Goal: Task Accomplishment & Management: Complete application form

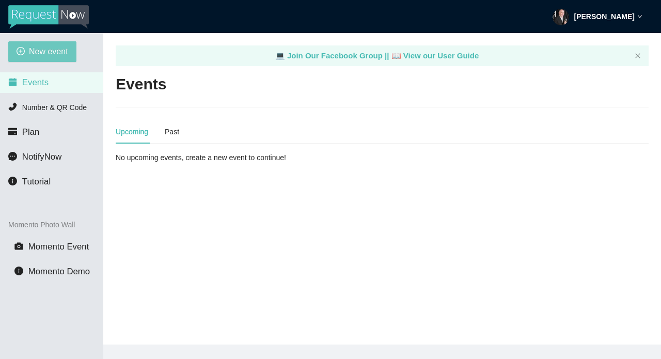
click at [43, 49] on span "New event" at bounding box center [48, 51] width 39 height 13
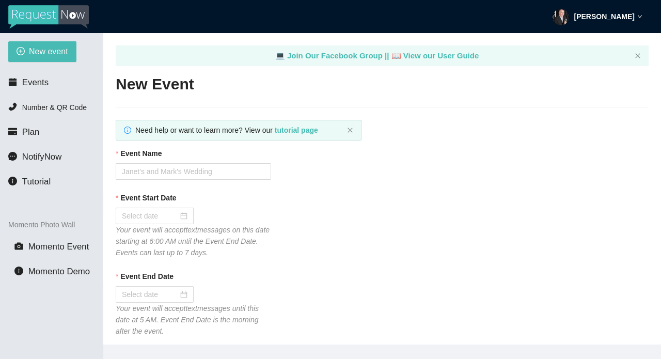
type textarea "[URL][DOMAIN_NAME]"
click at [172, 169] on input "Event Name" at bounding box center [193, 171] width 155 height 17
click at [131, 168] on input "Laaghaam Creek" at bounding box center [193, 171] width 155 height 17
click at [147, 174] on input "Laghaam Creek" at bounding box center [193, 171] width 155 height 17
click at [182, 176] on input "[GEOGRAPHIC_DATA]" at bounding box center [193, 171] width 155 height 17
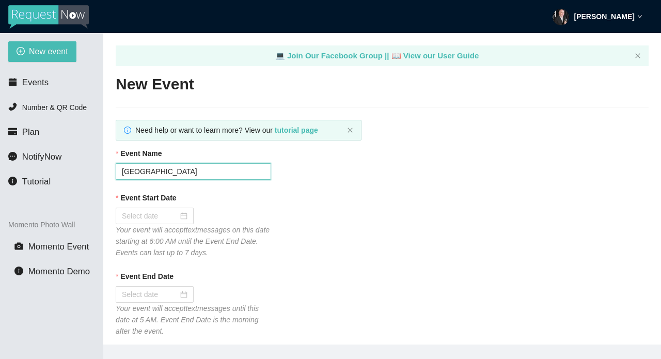
click at [131, 173] on input "Lagham Creek" at bounding box center [193, 171] width 155 height 17
click at [209, 170] on input "Langham Creek" at bounding box center [193, 171] width 155 height 17
type input "Langham Creek HS HoCo 2025"
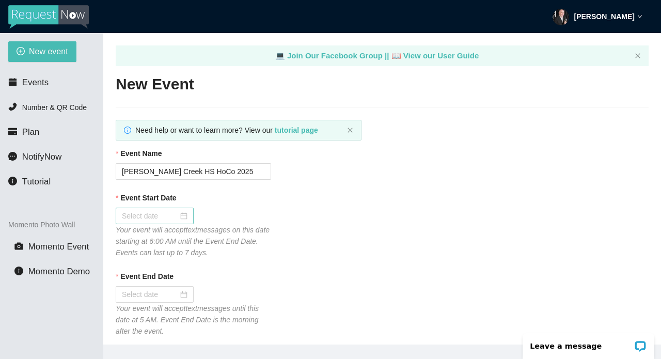
click at [181, 214] on div at bounding box center [155, 215] width 66 height 11
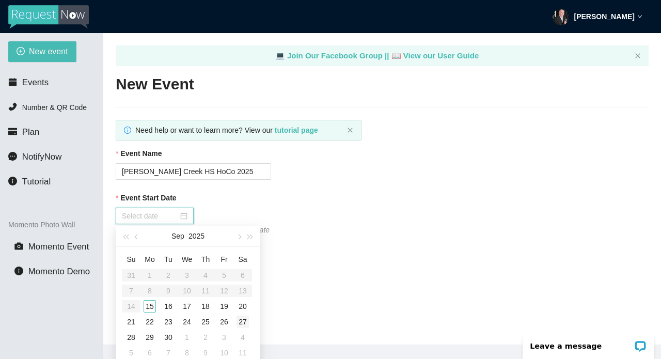
type input "09/27/2025"
type input "09/20/2025"
click at [243, 305] on div "20" at bounding box center [242, 306] width 12 height 12
type input "09/21/2025"
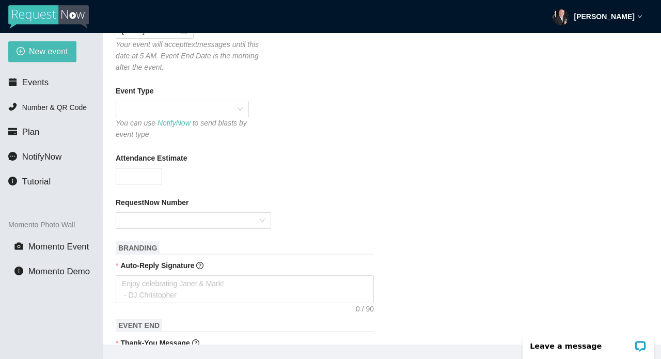
scroll to position [265, 0]
click at [241, 107] on span at bounding box center [182, 107] width 121 height 15
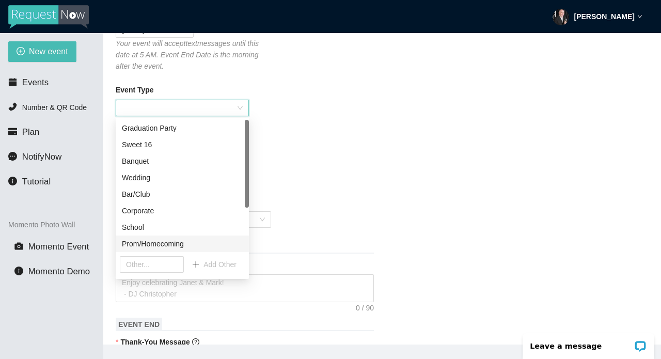
click at [184, 243] on div "Prom/Homecoming" at bounding box center [182, 243] width 121 height 11
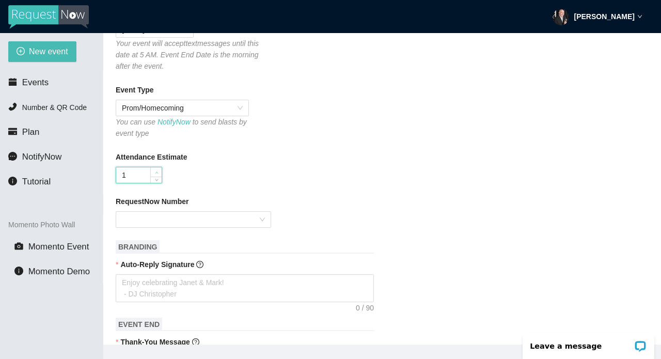
click at [150, 170] on span "Increase Value" at bounding box center [155, 171] width 11 height 9
type input "1"
type input "2000"
click at [147, 217] on input "RequestNow Number" at bounding box center [190, 219] width 136 height 15
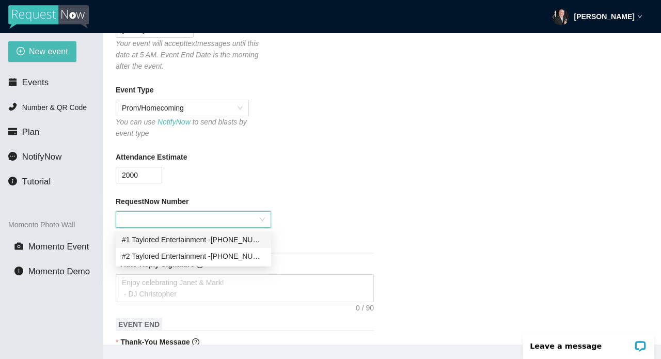
click at [152, 237] on div "#1 Taylored Entertainment - (281) 318-5197" at bounding box center [193, 239] width 143 height 11
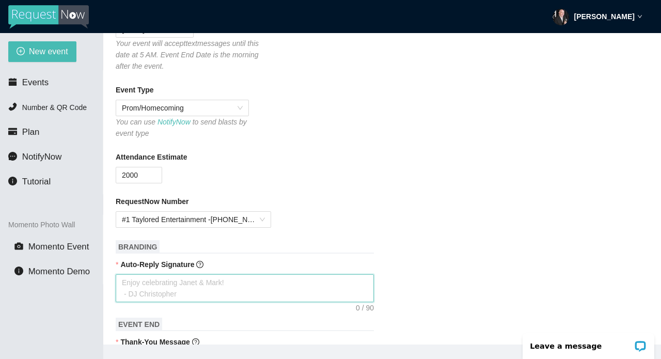
click at [254, 290] on textarea "Auto-Reply Signature" at bounding box center [245, 288] width 258 height 28
type textarea "T"
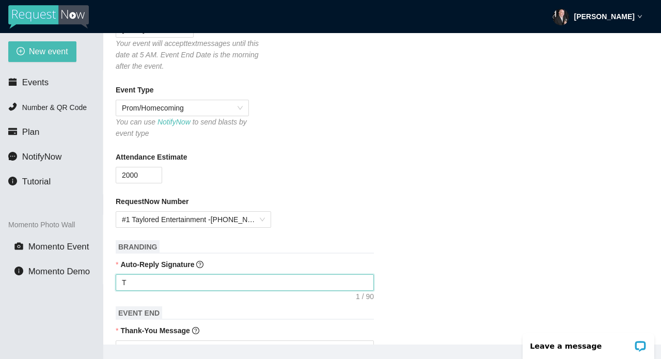
type textarea "Th"
type textarea "Tha"
type textarea "Thaa"
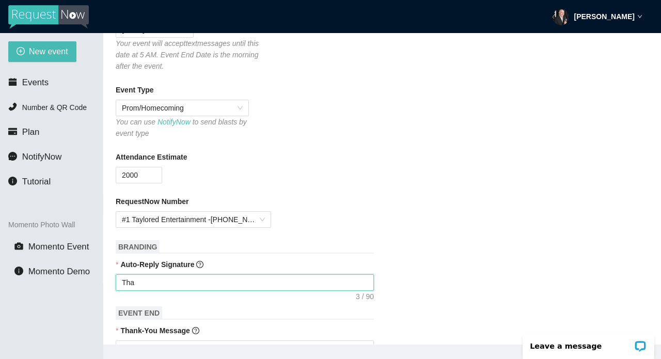
type textarea "Thaa"
type textarea "Thaan"
type textarea "Thaank"
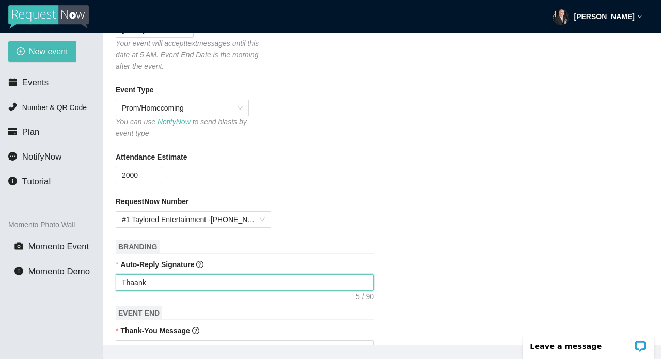
type textarea "Thaankk"
type textarea "Thaankks"
type textarea "Thanks"
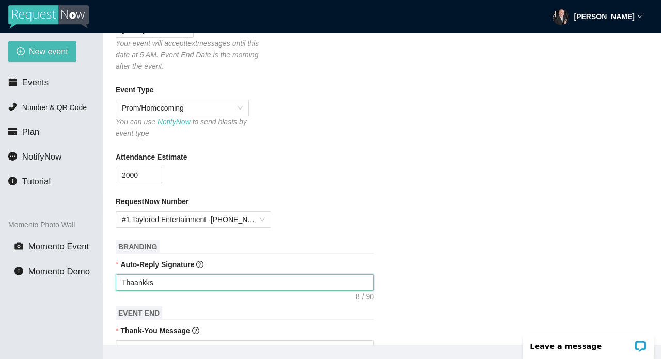
type textarea "Thanks"
type textarea "Thanks f"
type textarea "Thanks fo"
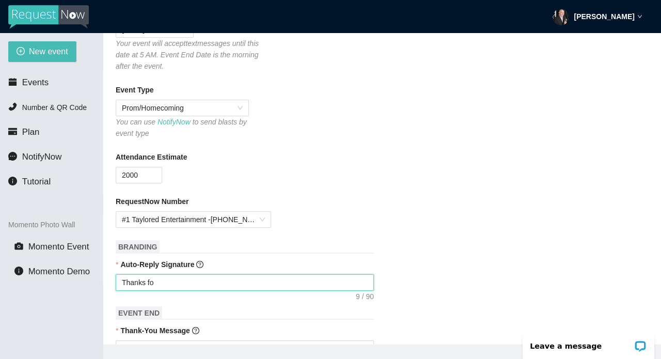
type textarea "Thanks for"
type textarea "Thanks for y"
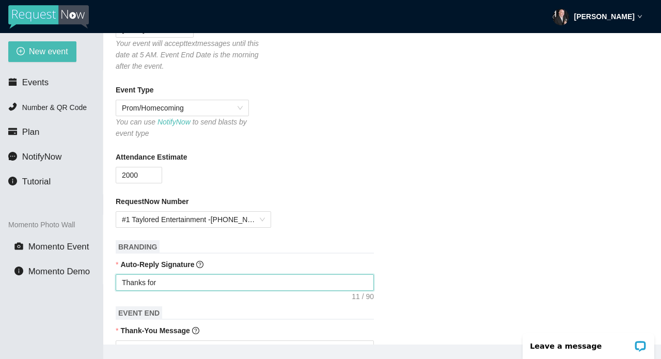
type textarea "Thanks for y"
type textarea "Thanks for yo"
type textarea "Thanks for you"
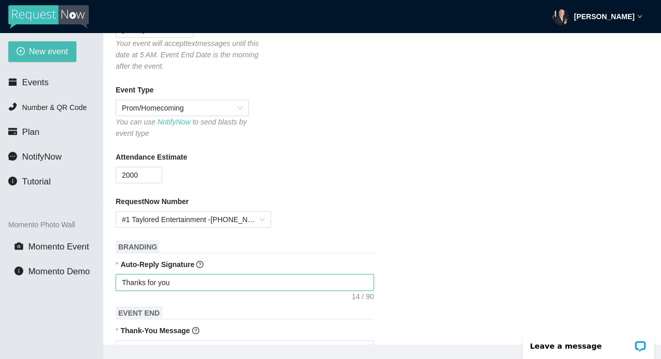
type textarea "Thanks for youe"
type textarea "Thanks for you"
type textarea "Thanks for your"
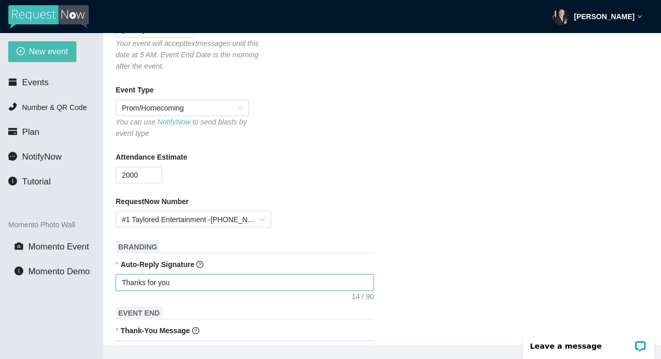
type textarea "Thanks for your"
type textarea "Thanks for your s"
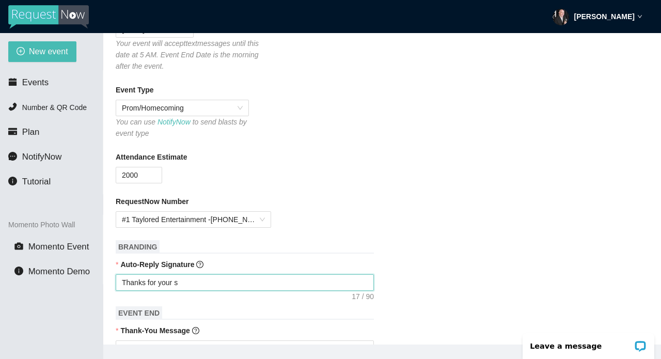
type textarea "Thanks for your su"
type textarea "Thanks for your sug"
type textarea "Thanks for your sugg"
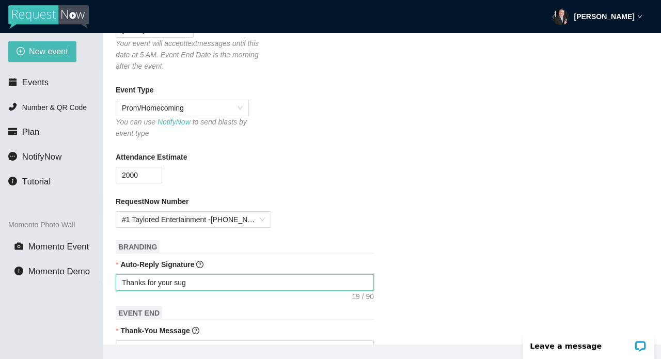
type textarea "Thanks for your sugg"
type textarea "Thanks for your sugge"
type textarea "Thanks for your sugges"
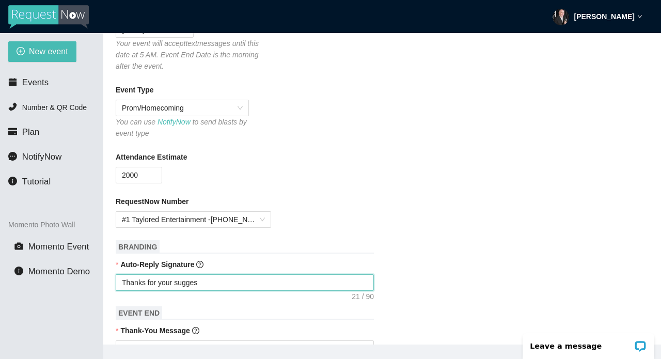
type textarea "Thanks for your suggest"
type textarea "Thanks for your suggesti"
type textarea "Thanks for your suggestio"
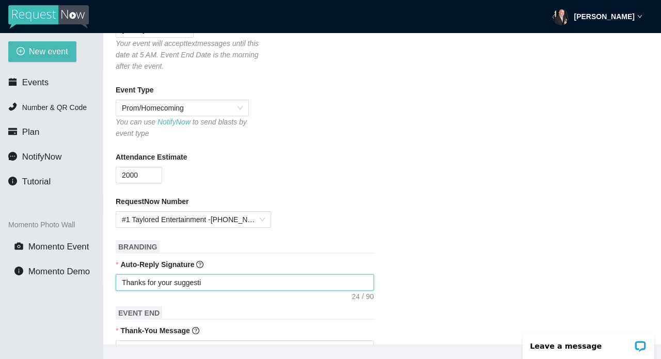
type textarea "Thanks for your suggestio"
type textarea "Thanks for your suggestios"
type textarea "Thanks for your suggestion."
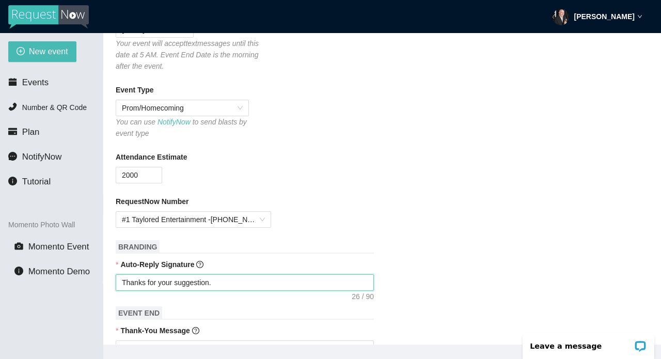
type textarea "Thanks for your suggestion."
type textarea "Thanks for your suggestion. I"
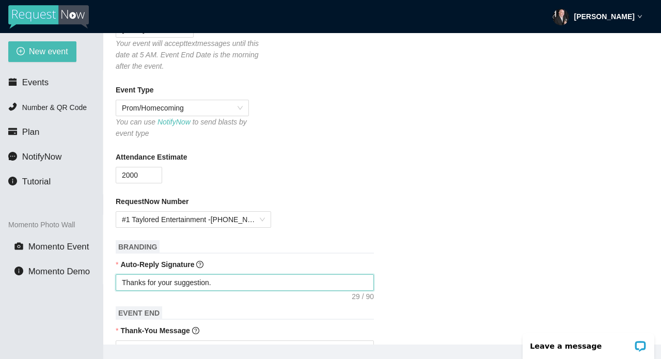
type textarea "Thanks for your suggestion. I"
type textarea "Thanks for your suggestion. I'"
type textarea "Thanks for your suggestion. I'l"
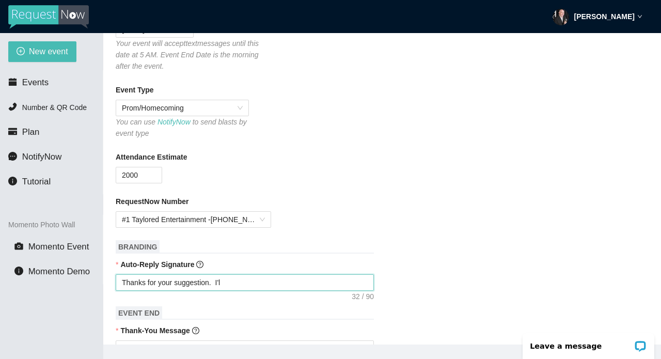
type textarea "Thanks for your suggestion. I'll"
type textarea "Thanks for your suggestion. I'll t"
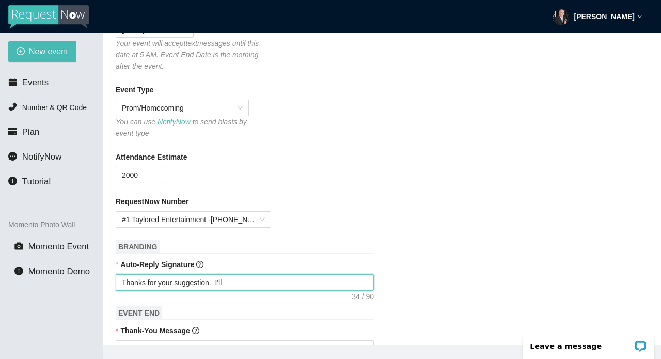
type textarea "Thanks for your suggestion. I'll t"
type textarea "Thanks for your suggestion. I'll tr"
type textarea "Thanks for your suggestion. I'll try"
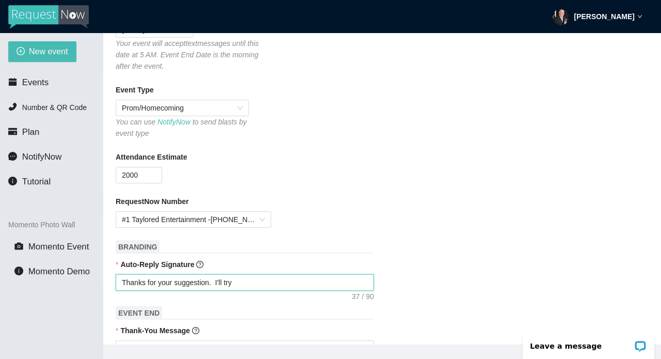
type textarea "Thanks for your suggestion. I'll try"
type textarea "Thanks for your suggestion. I'll try t"
type textarea "Thanks for your suggestion. I'll try to"
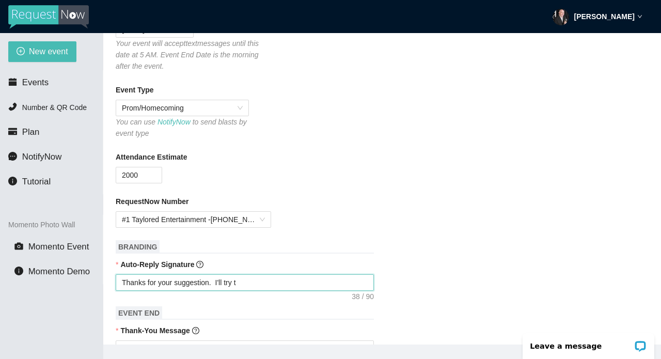
type textarea "Thanks for your suggestion. I'll try to"
type textarea "Thanks for your suggestion. I'll try to w"
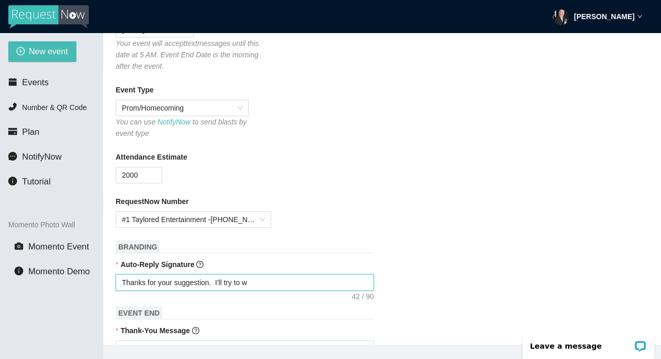
type textarea "Thanks for your suggestion. I'll try to wo"
type textarea "Thanks for your suggestion. I'll try to wor"
type textarea "Thanks for your suggestion. I'll try to work"
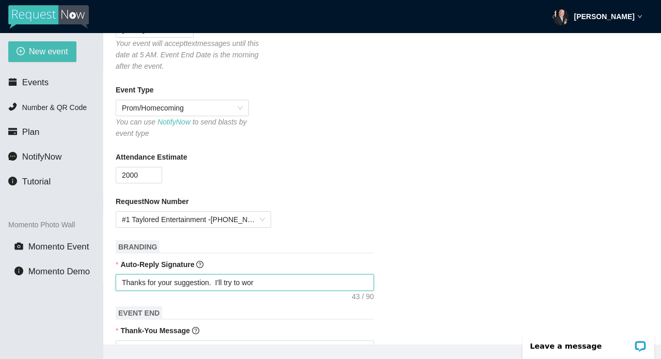
type textarea "Thanks for your suggestion. I'll try to work"
type textarea "Thanks for your suggestion. I'll try to work i"
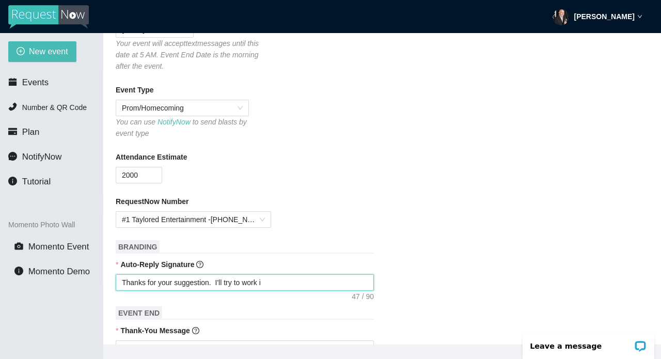
type textarea "Thanks for your suggestion. I'll try to work it"
type textarea "Thanks for your suggestion. I'll try to work it i"
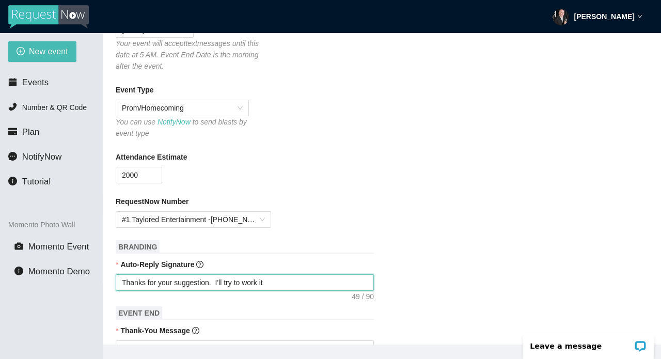
type textarea "Thanks for your suggestion. I'll try to work it i"
type textarea "Thanks for your suggestion. I'll try to work it I"
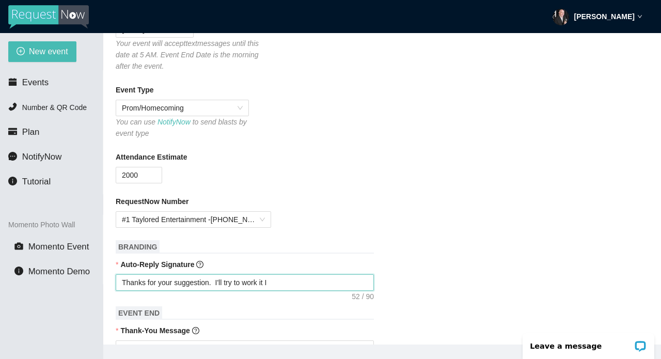
type textarea "Thanks for your suggestion. I'll try to work it I -"
type textarea "Thanks for your suggestion. I'll try to work it I -D"
type textarea "Thanks for your suggestion. I'll try to work it I -DJ"
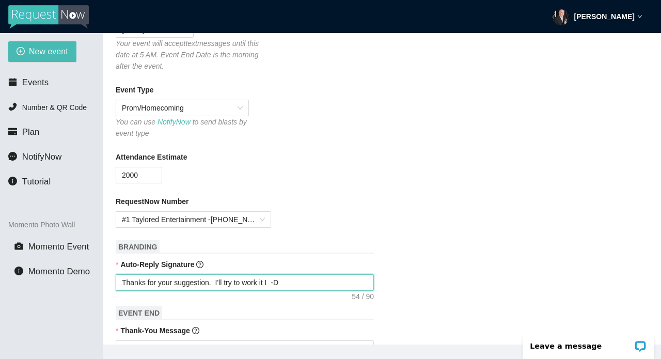
type textarea "Thanks for your suggestion. I'll try to work it I -DJ"
type textarea "Thanks for your suggestion. I'll try to work it I -DJ O"
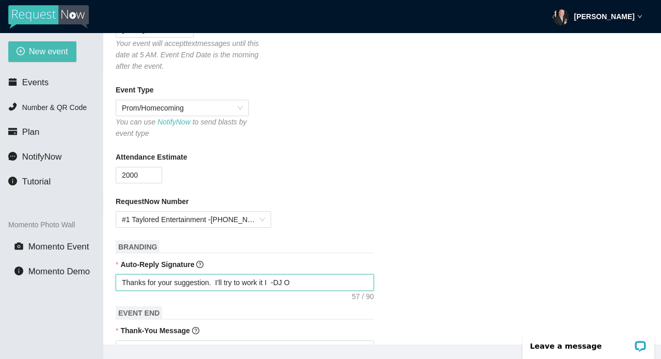
type textarea "Thanks for your suggestion. I'll try to work it I -DJ Ol"
type textarea "Thanks for your suggestion. I'll try to work it I -DJ Oly"
type textarea "Thanks for your suggestion. I'll try to work it I -DJ Olyn"
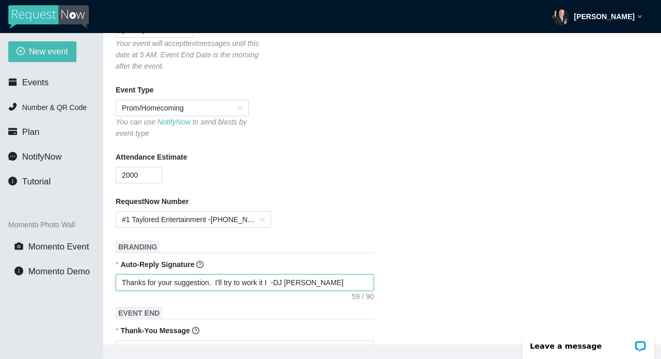
type textarea "Thanks for your suggestion. I'll try to work it I -DJ Olyn"
type textarea "Thanks for your suggestion. I'll try to work it I -DJ Olyn D"
drag, startPoint x: 318, startPoint y: 282, endPoint x: 113, endPoint y: 277, distance: 205.0
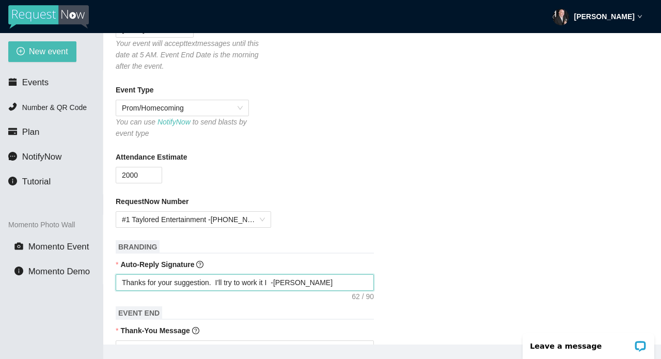
click at [113, 277] on main "💻 Join Our Facebook Group || 📖 View our User Guide New Event Need help or want …" at bounding box center [381, 188] width 557 height 311
type textarea "Thanks for your suggestion. I'll try to work it I -DJ Olyn D"
click at [581, 158] on div "Attendance Estimate" at bounding box center [382, 158] width 533 height 15
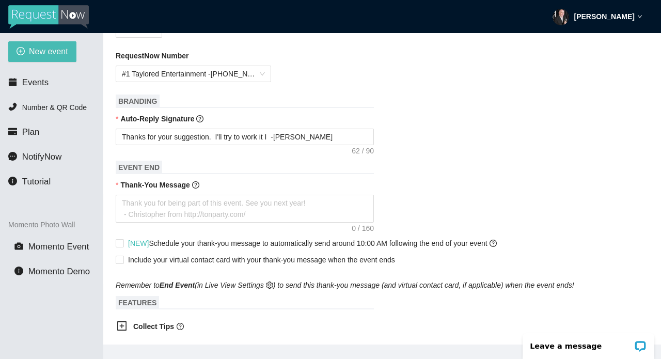
scroll to position [420, 0]
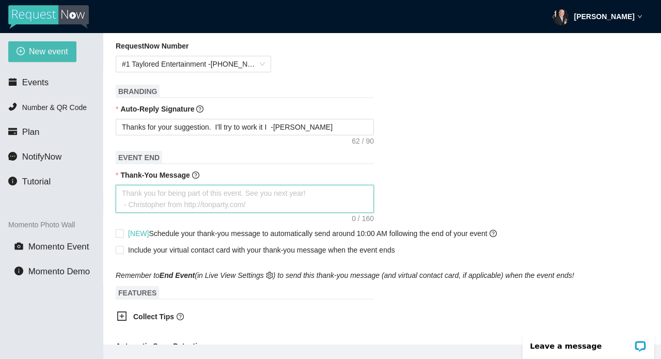
click at [194, 192] on textarea "Thank-You Message" at bounding box center [245, 199] width 258 height 28
type textarea "T"
type textarea "Th"
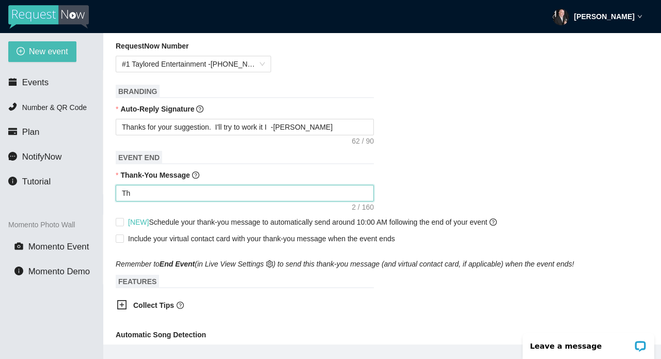
type textarea "Tha"
type textarea "Than"
type textarea "Thann"
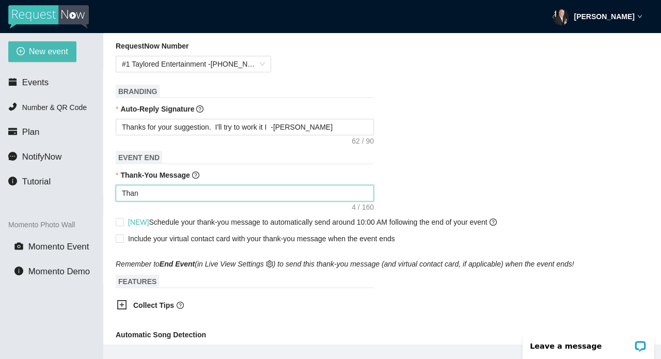
type textarea "Thann"
type textarea "Thannk"
type textarea "Thannks"
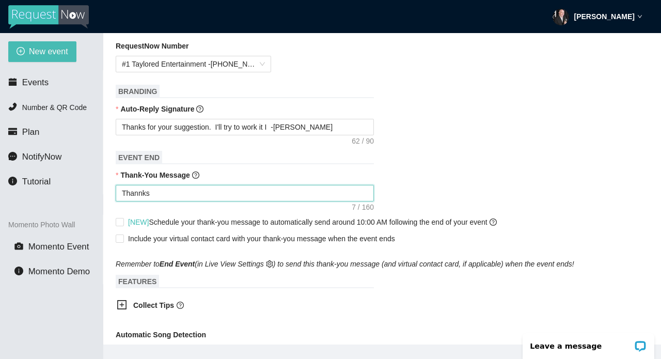
type textarea "Thanks"
type textarea "Thanks f"
type textarea "Thanks fo"
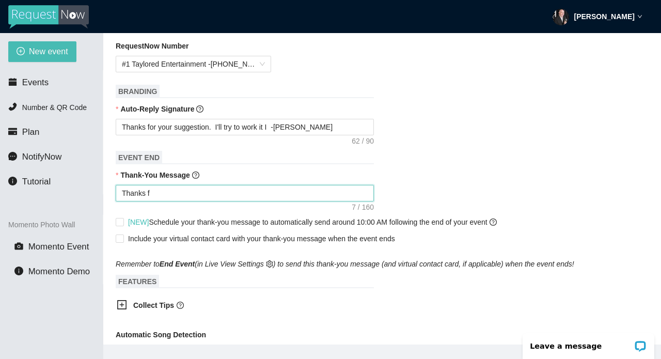
type textarea "Thanks fo"
type textarea "Thanks for"
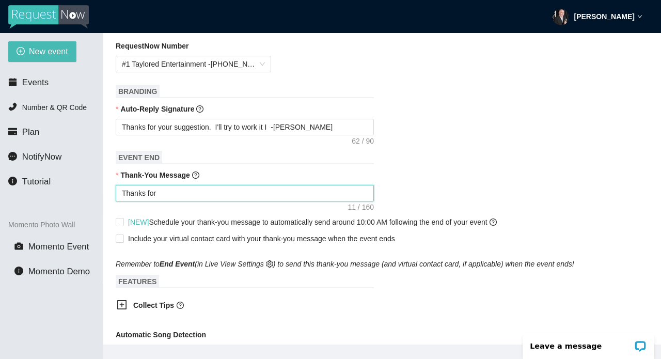
type textarea "Thanks for h"
type textarea "Thanks for he"
type textarea "Thanks for hel"
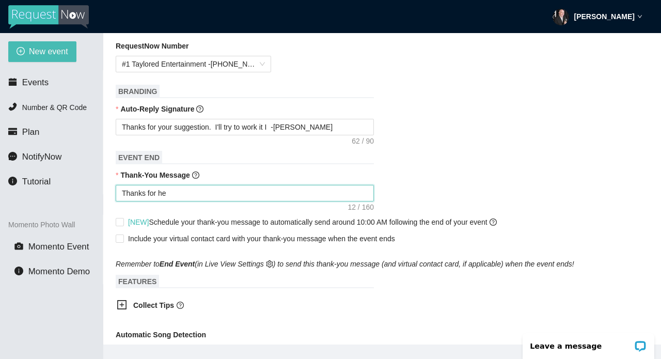
type textarea "Thanks for hel"
type textarea "Thanks for help"
type textarea "Thanks for helpi"
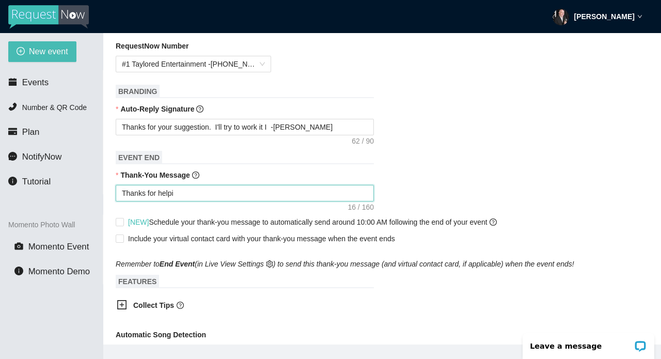
type textarea "Thanks for helpin"
type textarea "Thanks for helping"
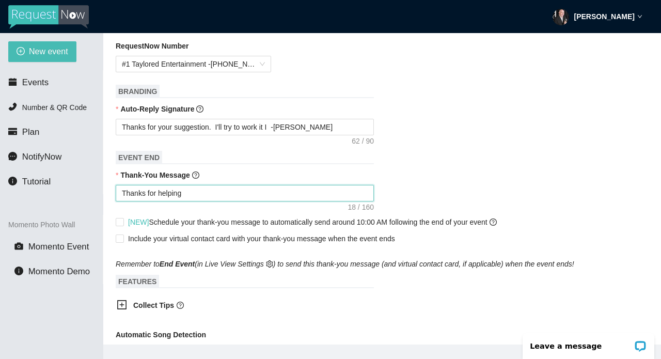
type textarea "Thanks for helping"
type textarea "Thanks for helping m"
type textarea "Thanks for helping ma"
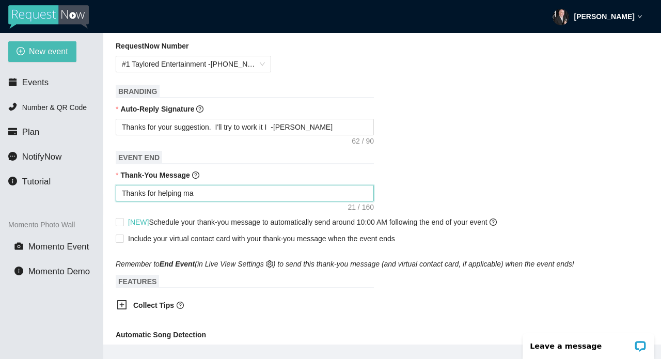
type textarea "Thanks for helping mak"
type textarea "Thanks for helping make"
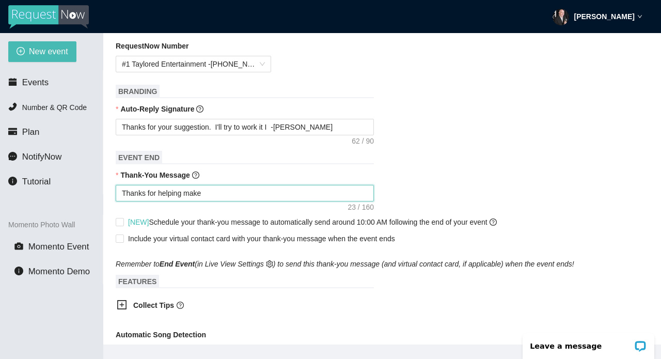
type textarea "Thanks for helping make"
type textarea "Thanks for helping make H"
type textarea "Thanks for helping make Ho"
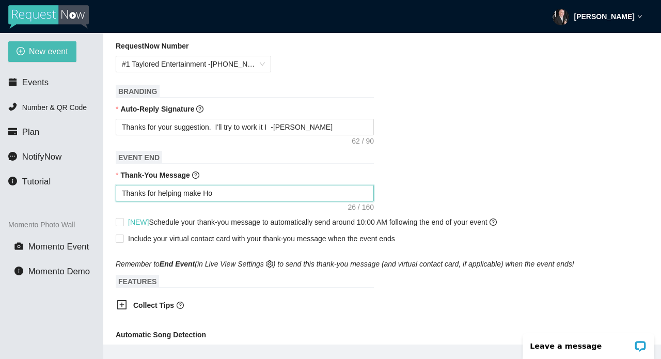
type textarea "Thanks for helping make HoC"
type textarea "Thanks for helping make HoCo"
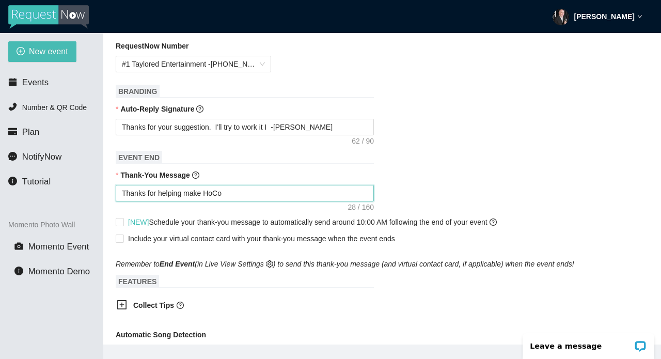
type textarea "Thanks for helping make HoCo"
click at [194, 192] on textarea "Thanks for helping make HoCo great! -DJ Olyn D" at bounding box center [245, 193] width 258 height 17
click at [318, 190] on textarea "Thanks for helping make HoCo great! -DJ Olyn D" at bounding box center [245, 193] width 258 height 17
drag, startPoint x: 318, startPoint y: 190, endPoint x: 111, endPoint y: 189, distance: 206.5
click at [111, 189] on main "💻 Join Our Facebook Group || 📖 View our User Guide New Event Need help or want …" at bounding box center [381, 188] width 557 height 311
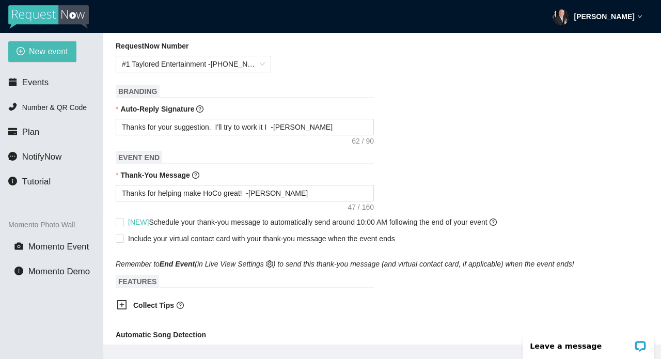
click at [575, 124] on div "Thanks for your suggestion. I'll try to work it I -DJ Olyn D" at bounding box center [382, 127] width 533 height 17
click at [599, 148] on form "Event Name Langham Creek HS HoCo 2025 Event Start Date 09/20/2025 Your event wi…" at bounding box center [382, 153] width 533 height 852
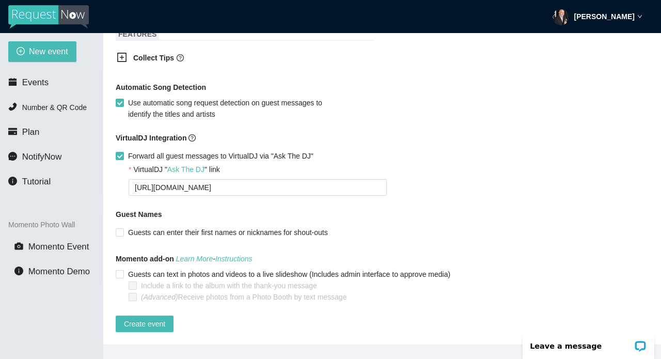
scroll to position [675, 0]
click at [153, 318] on span "Create event" at bounding box center [144, 323] width 41 height 11
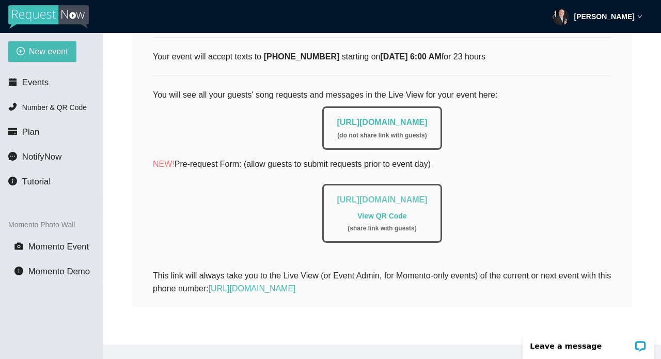
drag, startPoint x: 556, startPoint y: 195, endPoint x: 213, endPoint y: 192, distance: 342.8
click at [322, 192] on div "https://app.requestnow.io/add-requests/b7f0ca0a-9407-43e3-9a9e-d93bbf4c989c Vie…" at bounding box center [381, 213] width 119 height 59
copy link "https://app.requestnow.io/add-requests/b7f0ca0a-9407-43e3-9a9e-d93bbf4c989c"
click at [385, 212] on link "View QR Code" at bounding box center [381, 216] width 49 height 8
